Goal: Check status: Check status

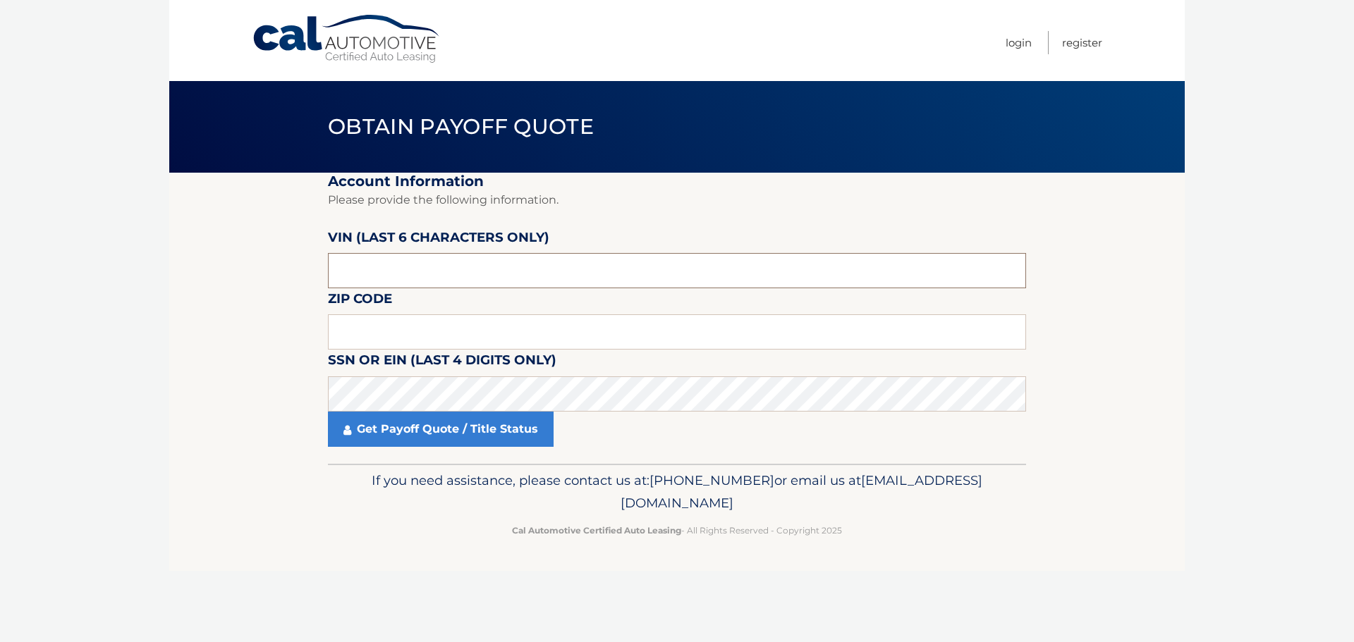
paste input "874097"
type input "8*****"
click at [484, 312] on fieldset "Account Information Please provide the following information. [PERSON_NAME] (la…" at bounding box center [677, 318] width 698 height 291
click at [483, 329] on input "text" at bounding box center [677, 331] width 698 height 35
type input "19406"
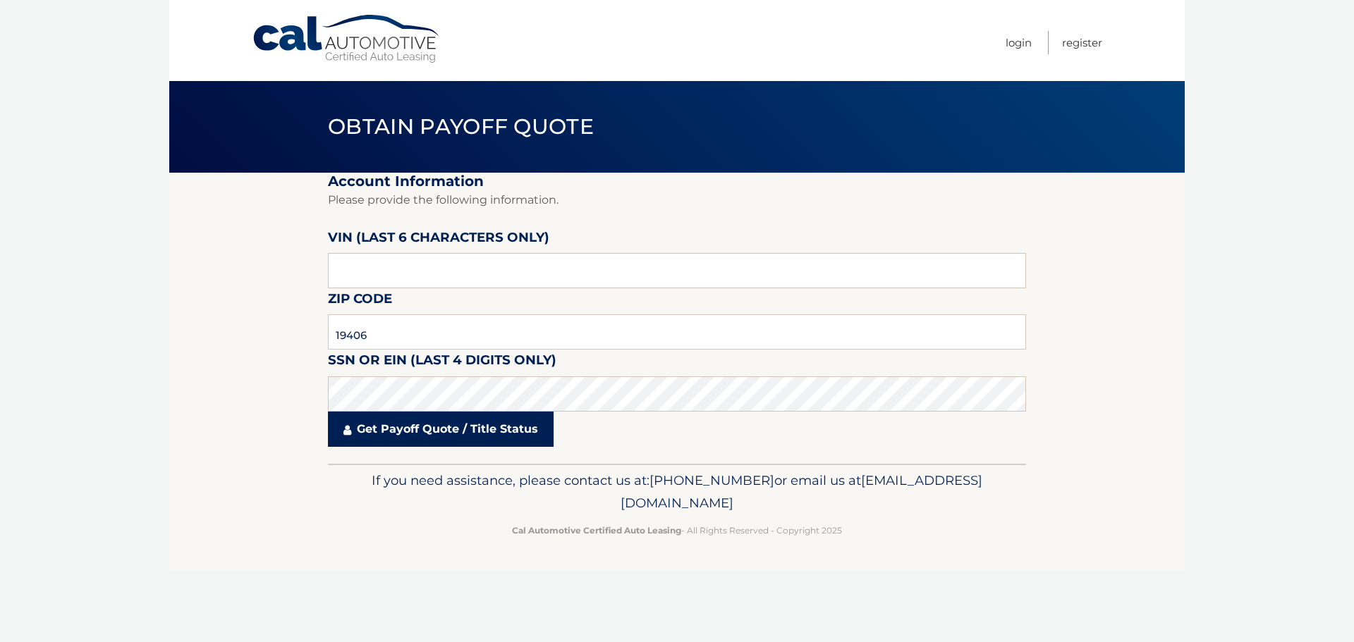
click at [431, 430] on link "Get Payoff Quote / Title Status" at bounding box center [441, 429] width 226 height 35
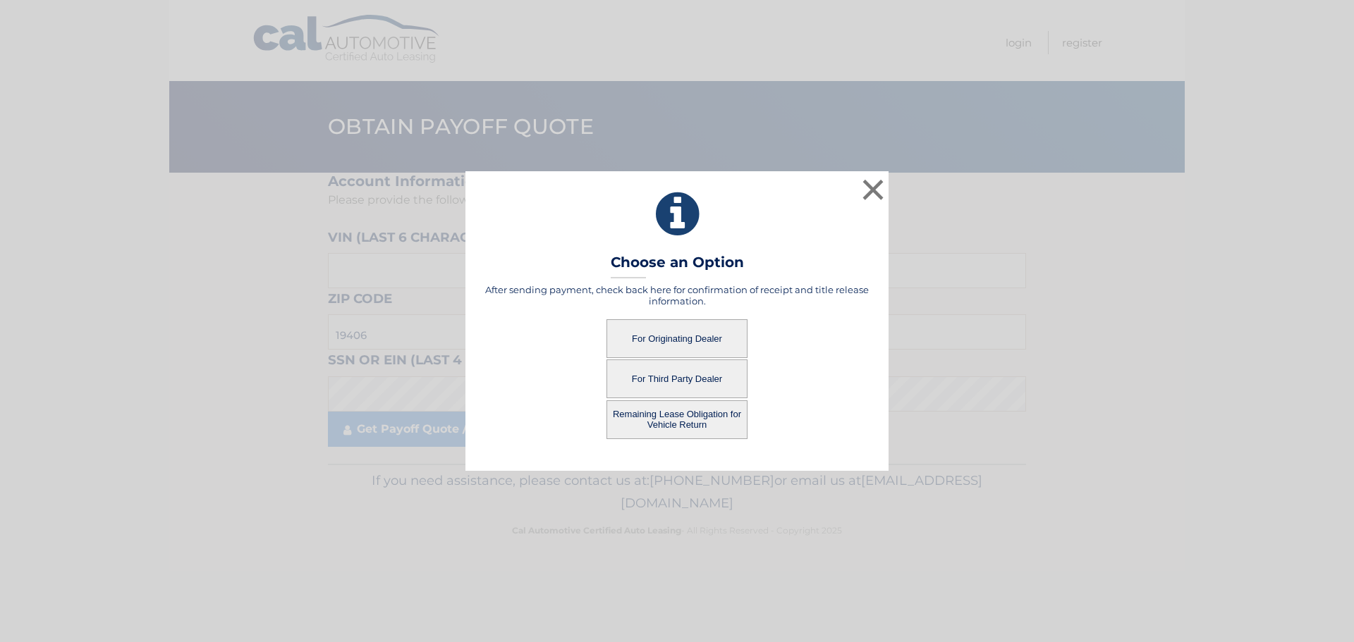
click at [695, 336] on button "For Originating Dealer" at bounding box center [676, 338] width 141 height 39
click at [686, 330] on button "For Originating Dealer" at bounding box center [676, 338] width 141 height 39
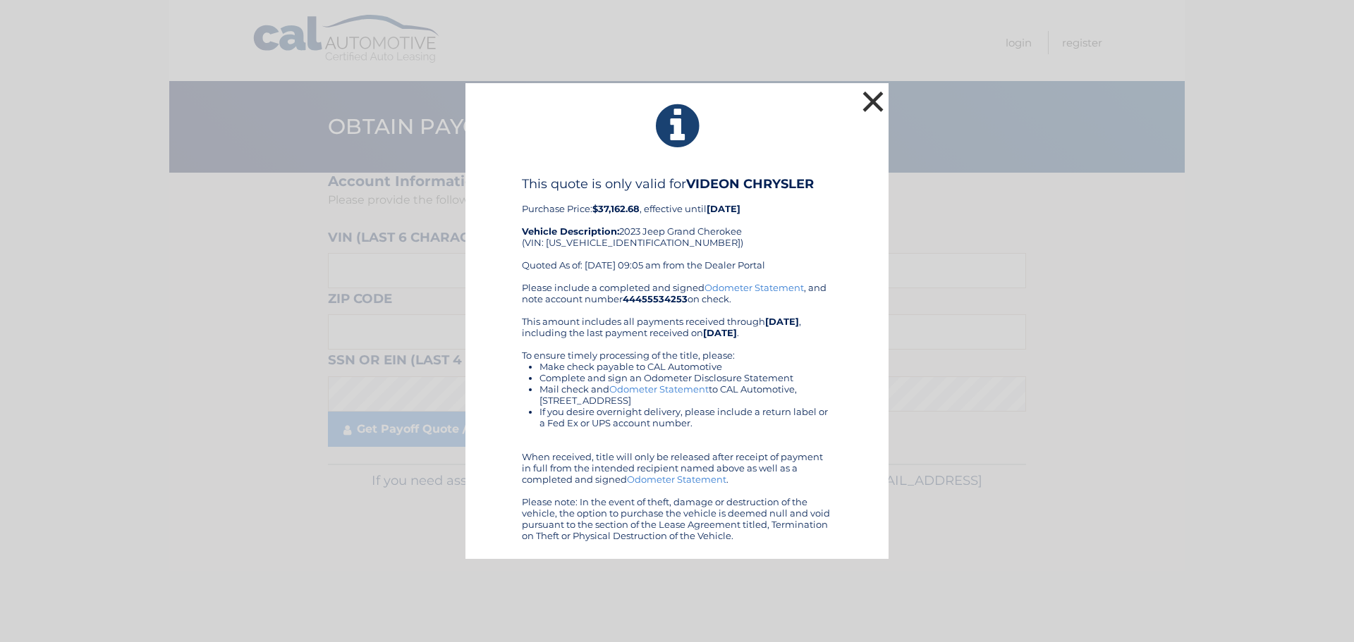
click at [872, 106] on button "×" at bounding box center [873, 101] width 28 height 28
